Goal: Information Seeking & Learning: Check status

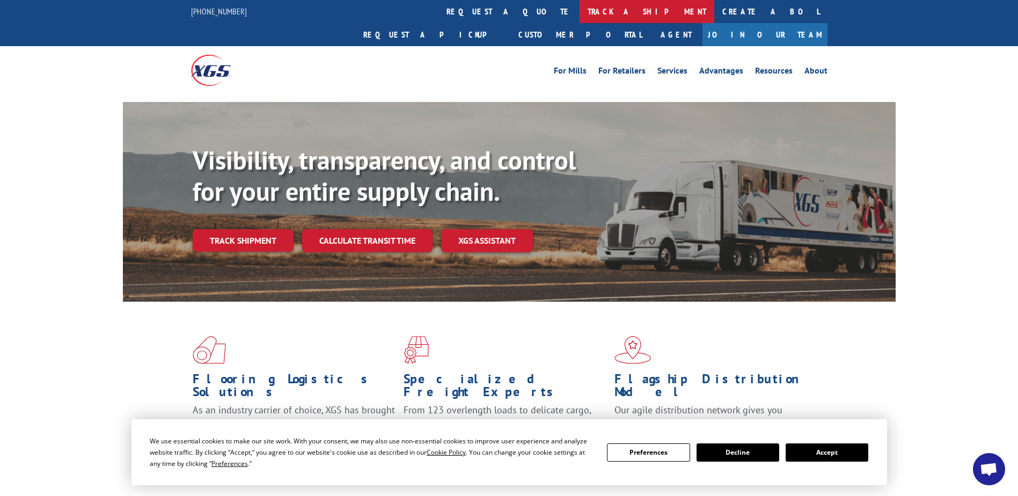
click at [580, 14] on link "track a shipment" at bounding box center [647, 11] width 135 height 23
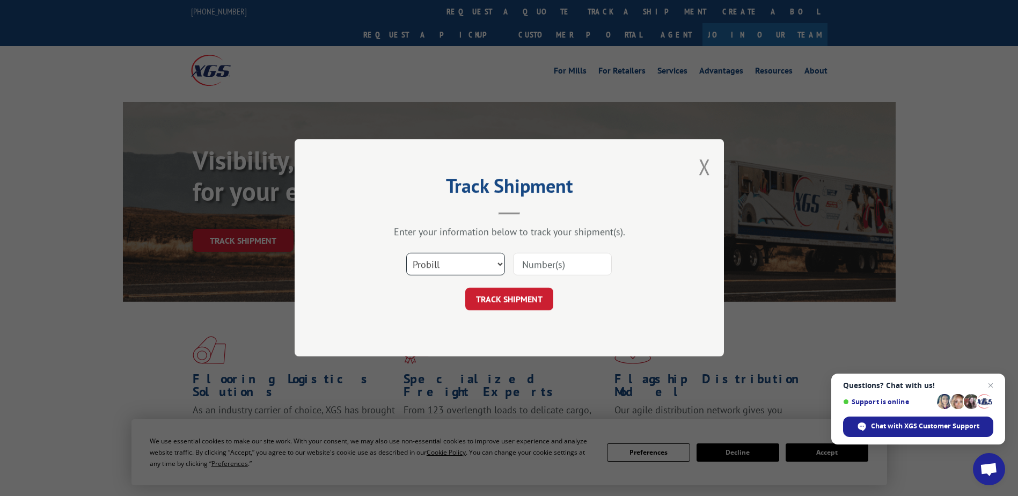
click at [469, 260] on select "Select category... Probill BOL PO" at bounding box center [455, 264] width 99 height 23
click at [533, 260] on input at bounding box center [562, 264] width 99 height 23
type input "8250849"
click at [512, 303] on button "TRACK SHIPMENT" at bounding box center [509, 299] width 88 height 23
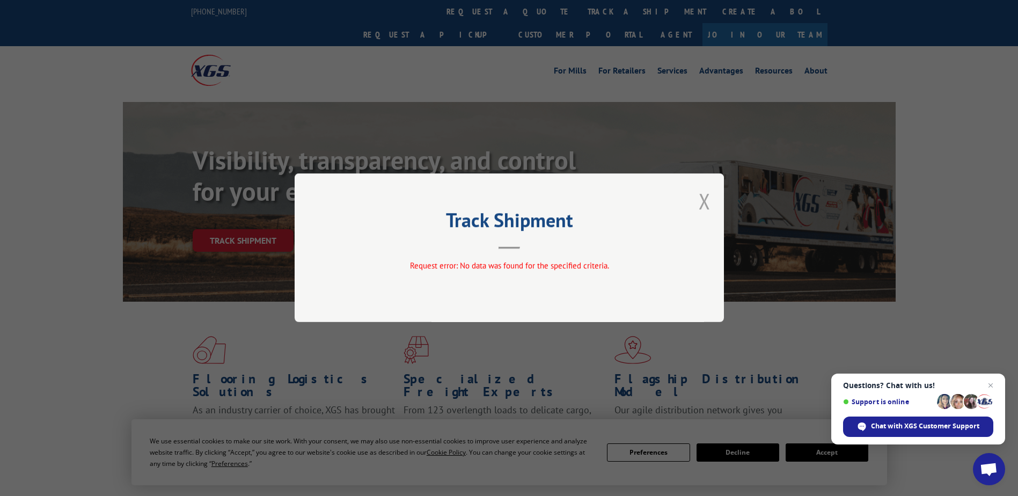
click at [701, 198] on button "Close modal" at bounding box center [705, 201] width 12 height 28
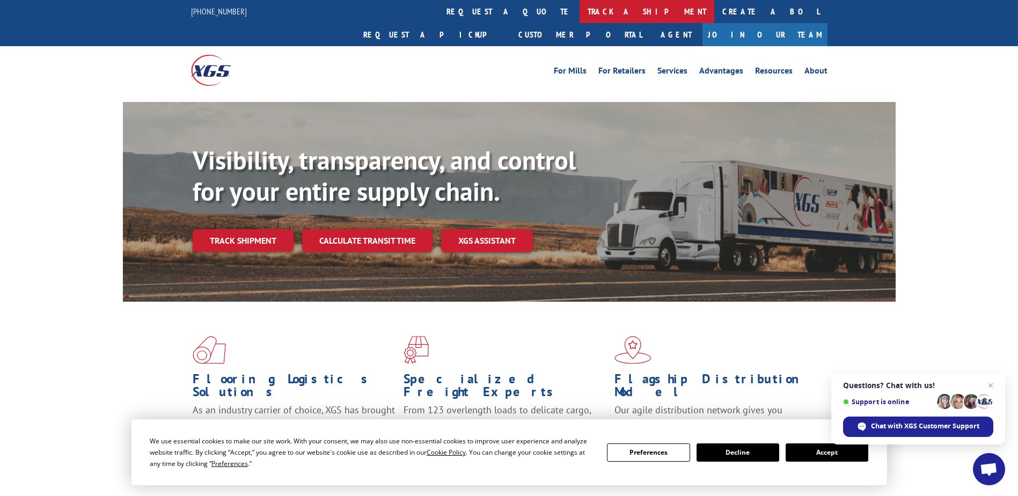
click at [580, 9] on link "track a shipment" at bounding box center [647, 11] width 135 height 23
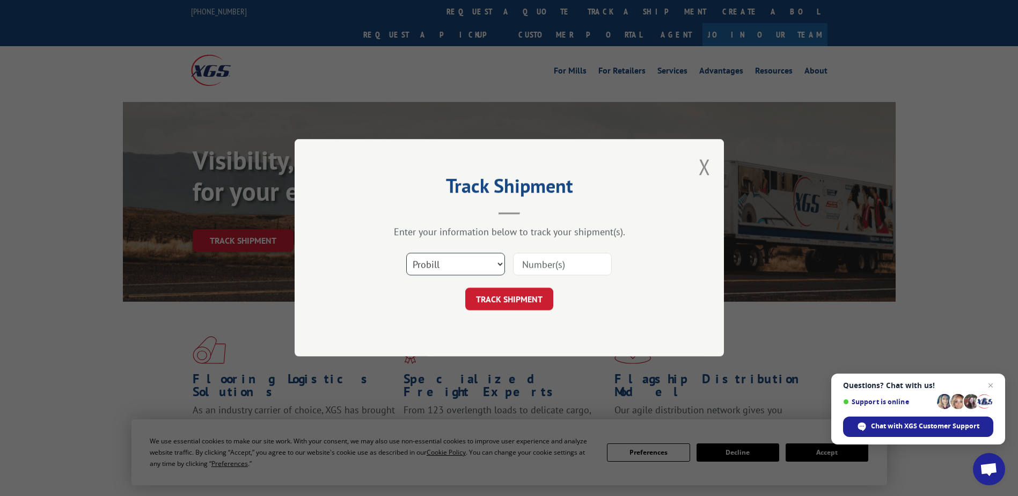
click at [449, 259] on select "Select category... Probill BOL PO" at bounding box center [455, 264] width 99 height 23
click at [469, 265] on select "Select category... Probill BOL PO" at bounding box center [455, 264] width 99 height 23
click at [406, 253] on select "Select category... Probill BOL PO" at bounding box center [455, 264] width 99 height 23
click at [563, 267] on input at bounding box center [562, 264] width 99 height 23
type input "15347963"
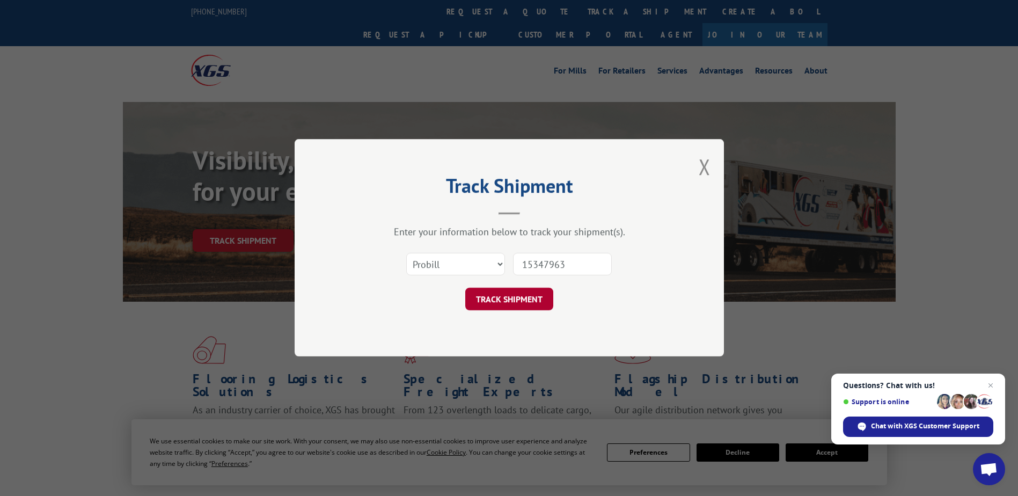
click at [497, 309] on button "TRACK SHIPMENT" at bounding box center [509, 299] width 88 height 23
